Goal: Transaction & Acquisition: Book appointment/travel/reservation

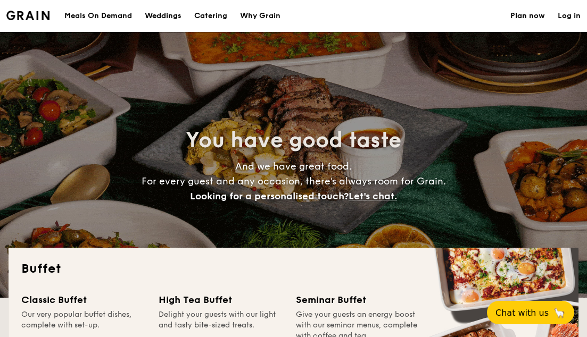
select select
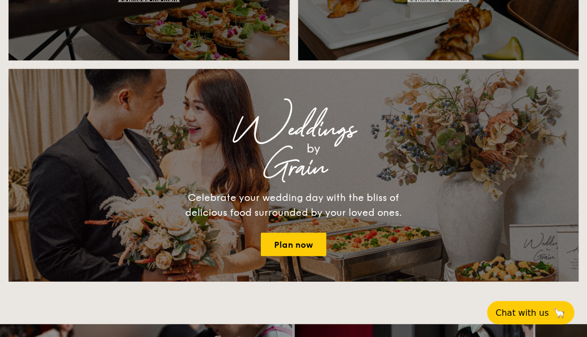
scroll to position [958, 0]
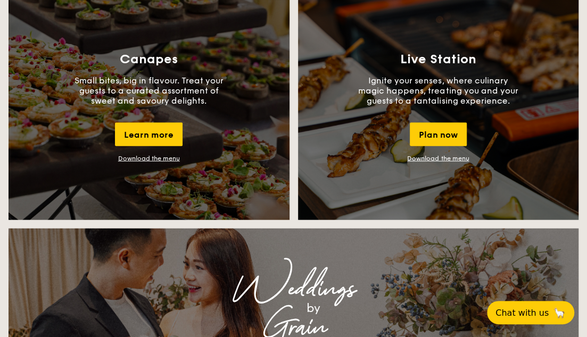
click at [450, 161] on link "Download the menu" at bounding box center [438, 158] width 62 height 7
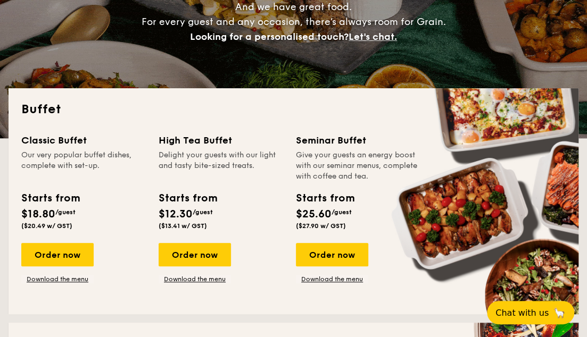
scroll to position [266, 0]
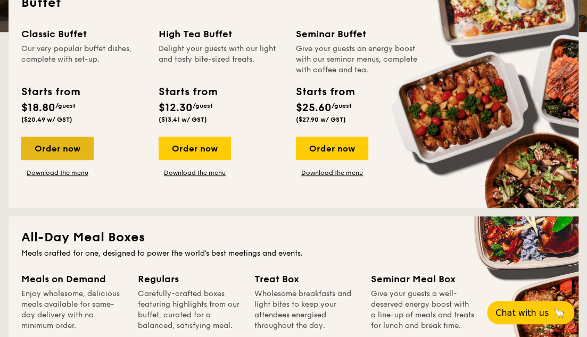
click at [66, 147] on div "Order now" at bounding box center [57, 148] width 72 height 23
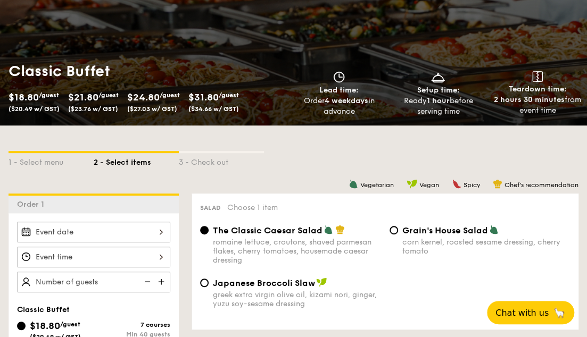
scroll to position [213, 0]
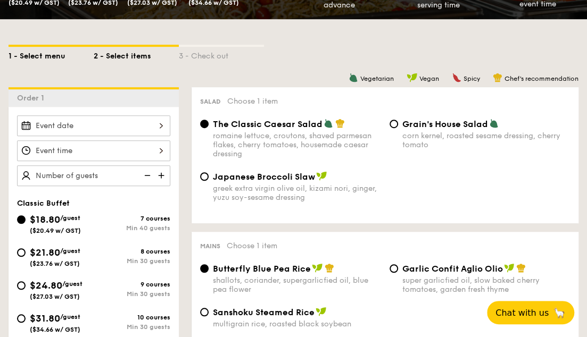
click at [53, 53] on div "1 - Select menu" at bounding box center [51, 54] width 85 height 15
select select
